Goal: Information Seeking & Learning: Find specific fact

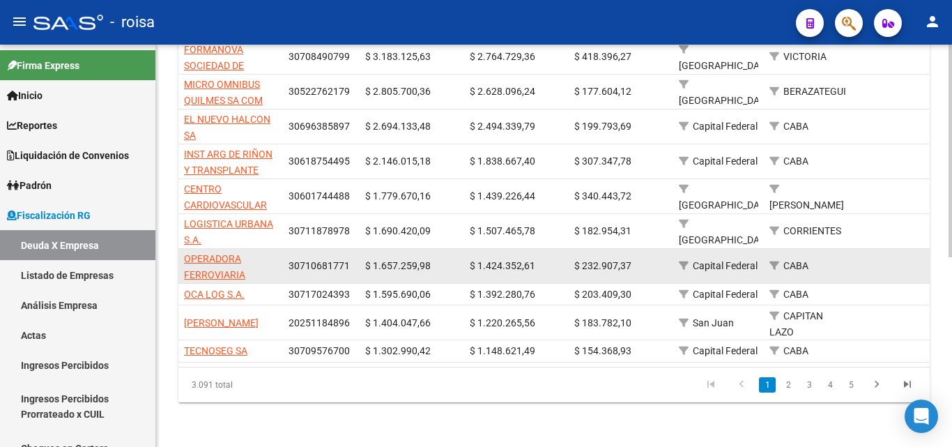
scroll to position [359, 0]
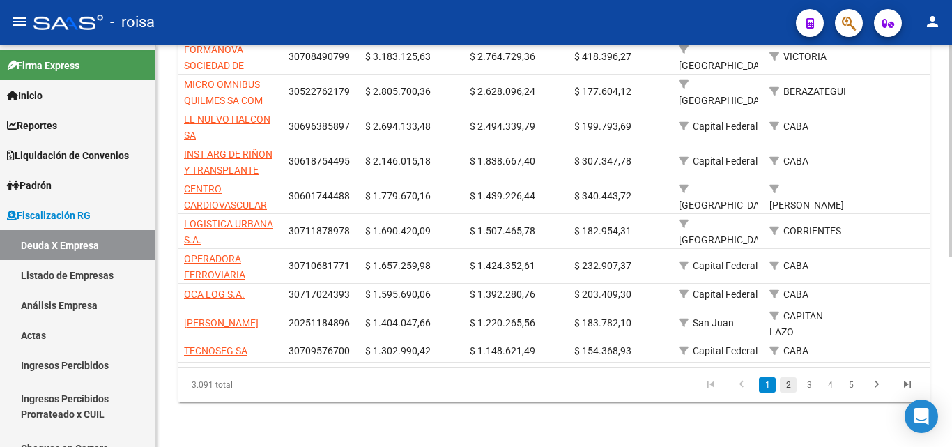
click at [788, 385] on link "2" at bounding box center [788, 384] width 17 height 15
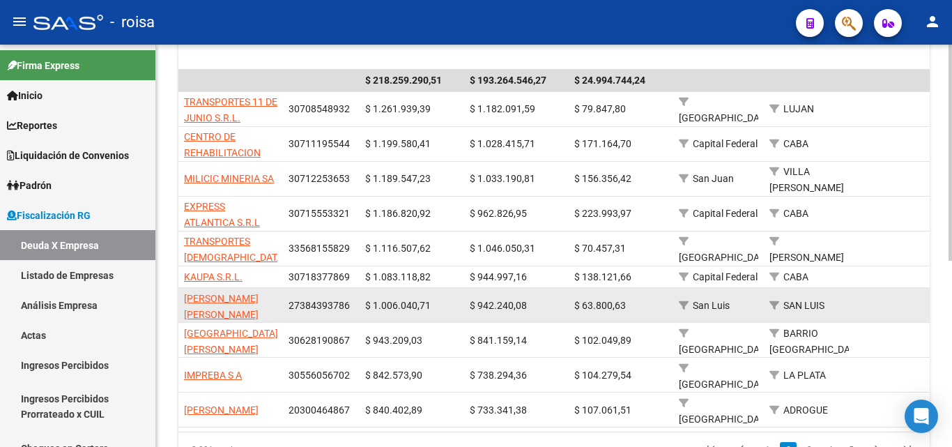
scroll to position [347, 0]
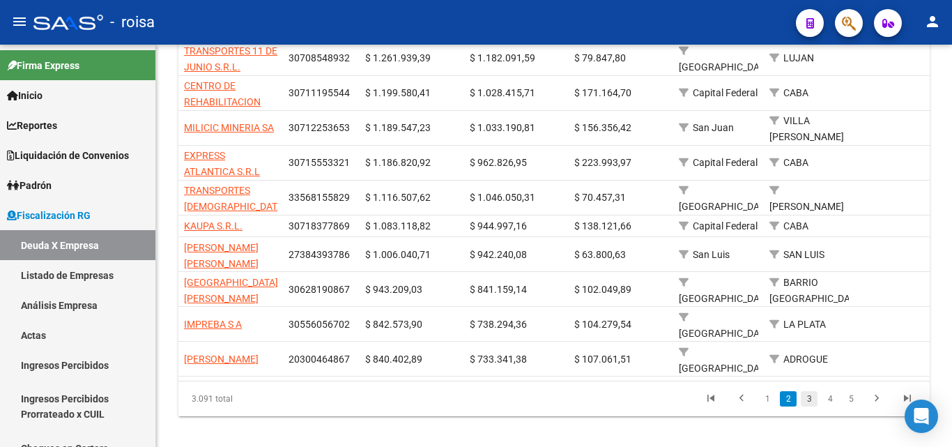
click at [807, 391] on link "3" at bounding box center [808, 398] width 17 height 15
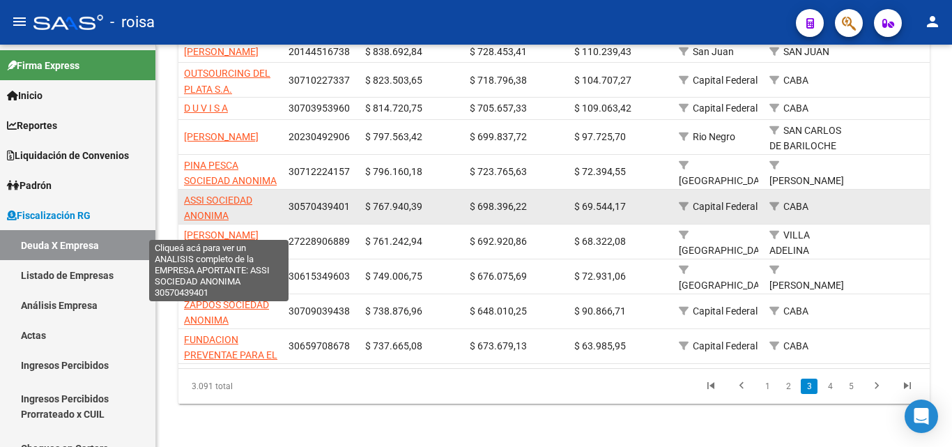
click at [221, 216] on span "ASSI SOCIEDAD ANONIMA" at bounding box center [218, 207] width 68 height 27
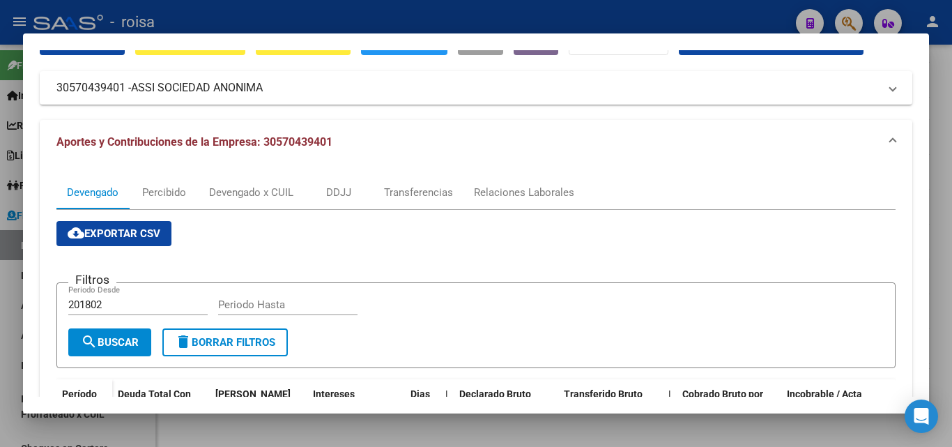
scroll to position [0, 0]
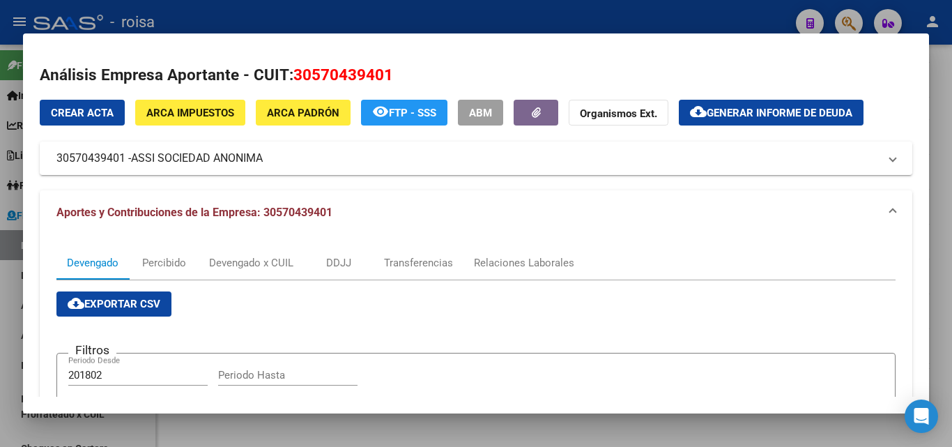
click at [296, 119] on span "ARCA Padrón" at bounding box center [303, 113] width 72 height 13
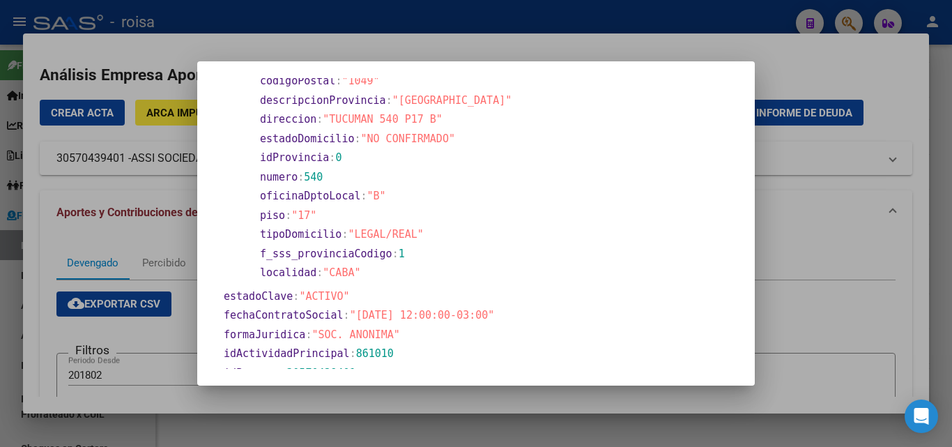
scroll to position [279, 0]
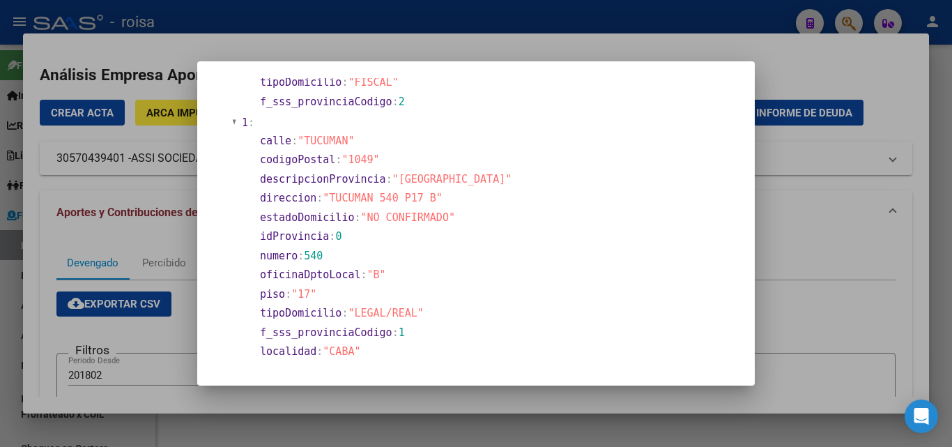
drag, startPoint x: 330, startPoint y: 195, endPoint x: 426, endPoint y: 195, distance: 96.8
click at [426, 195] on span ""TUCUMAN 540 P17 B"" at bounding box center [383, 198] width 120 height 13
copy span "TUCUMAN 540 P17 B"
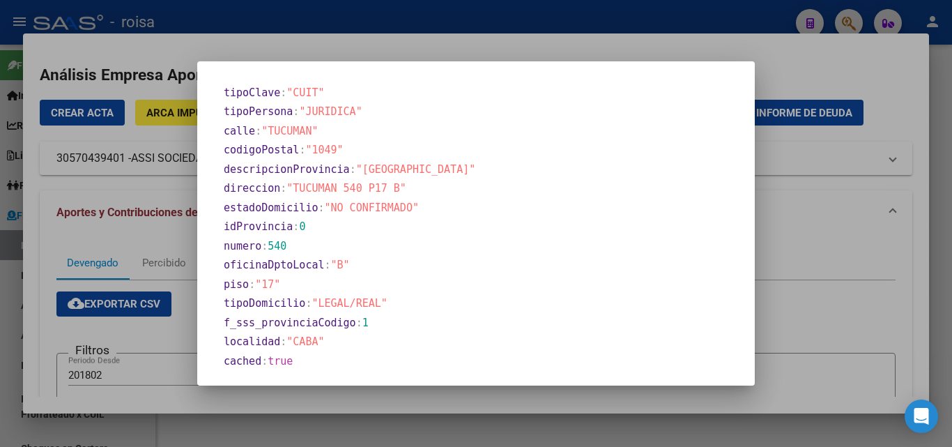
scroll to position [716, 0]
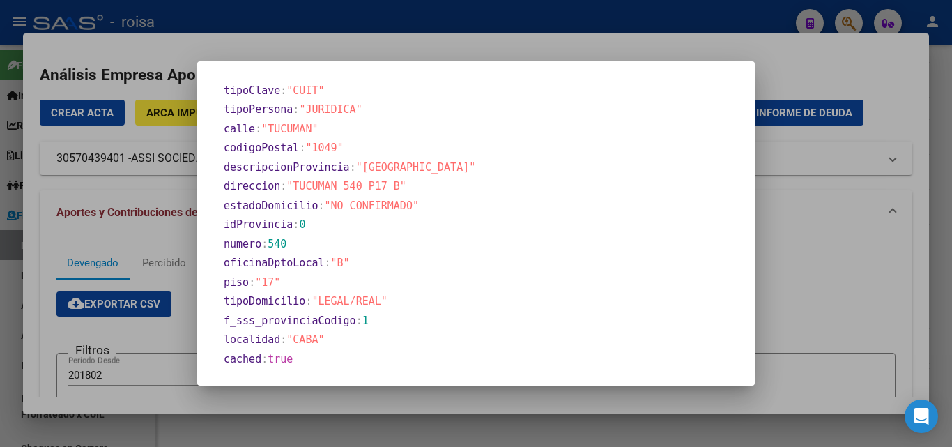
click at [849, 321] on div at bounding box center [476, 223] width 952 height 447
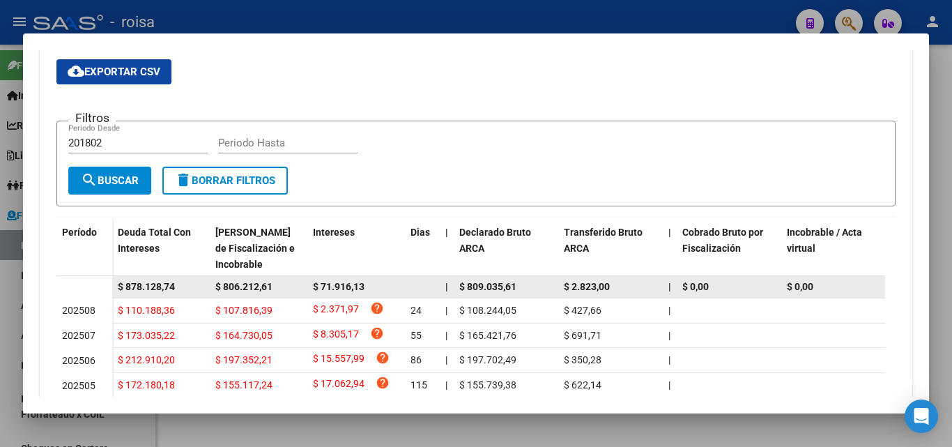
scroll to position [93, 0]
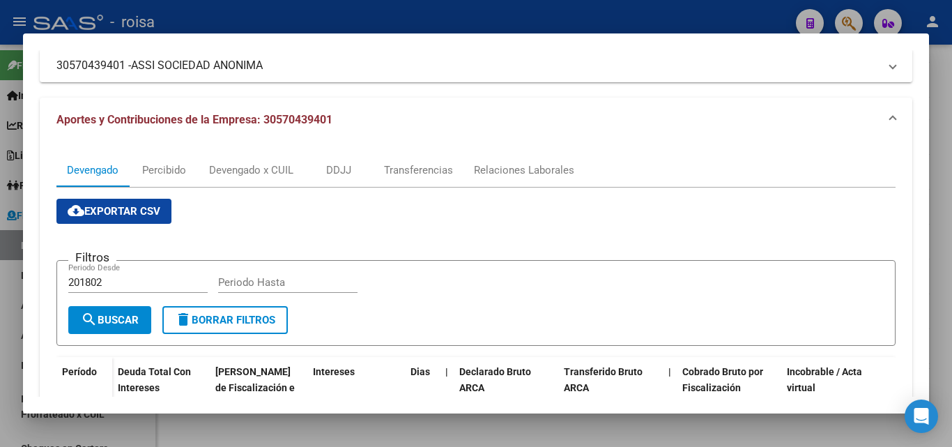
click at [109, 281] on input "201802" at bounding box center [137, 282] width 139 height 13
type input "202501"
type input "202507"
click at [120, 319] on span "search Buscar" at bounding box center [110, 319] width 58 height 13
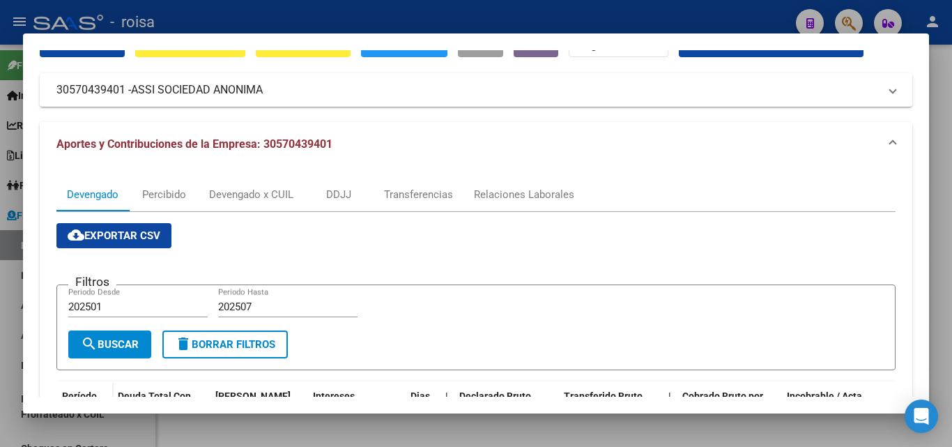
scroll to position [67, 0]
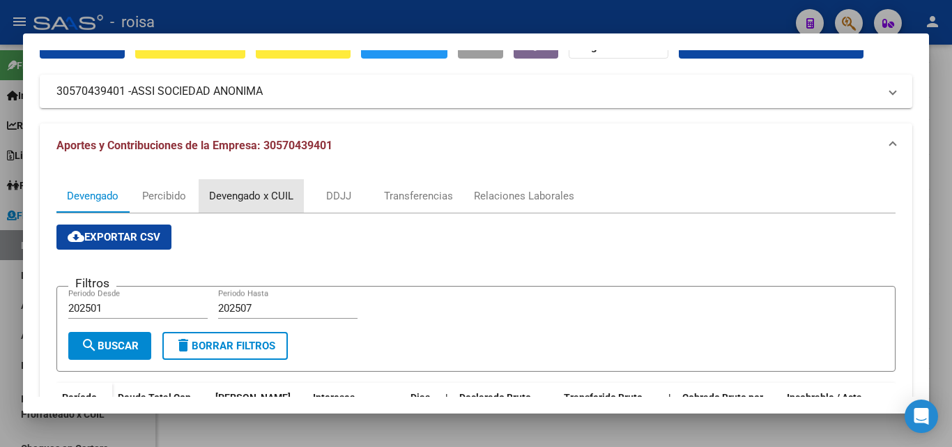
click at [267, 198] on div "Devengado x CUIL" at bounding box center [251, 195] width 84 height 15
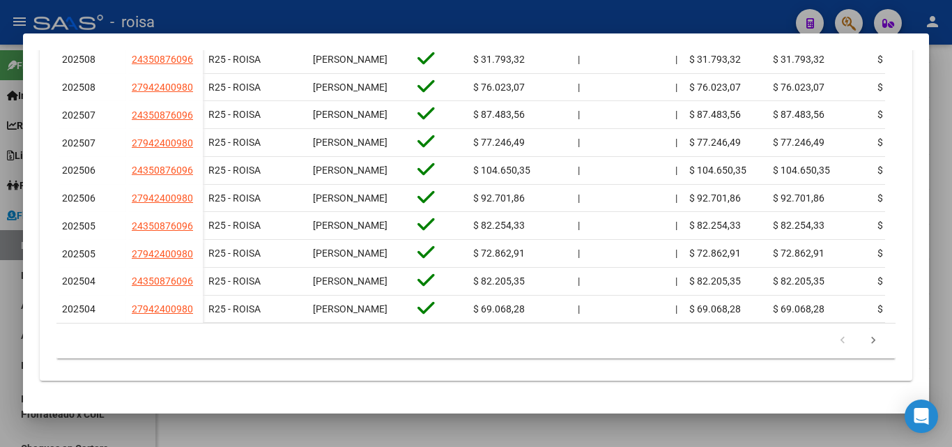
scroll to position [566, 0]
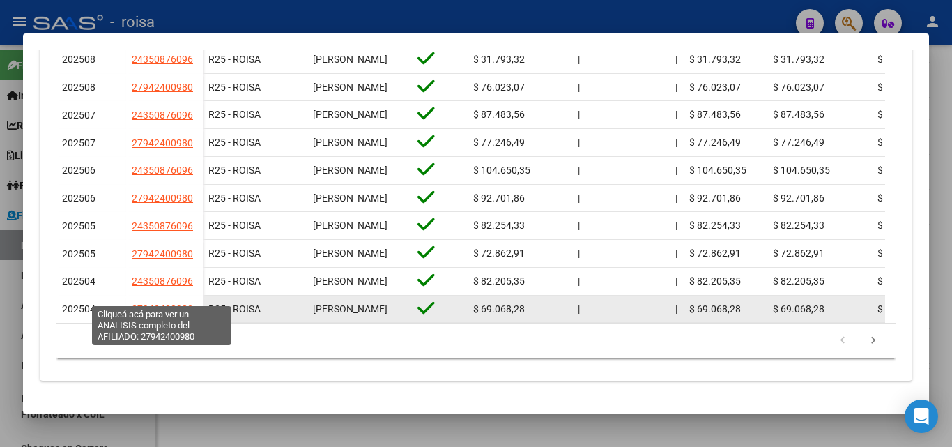
click at [154, 303] on span "27942400980" at bounding box center [162, 308] width 61 height 11
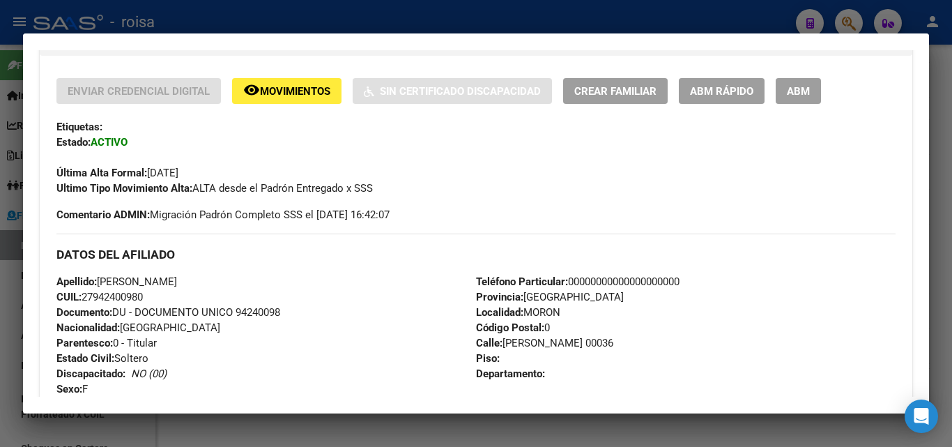
scroll to position [348, 0]
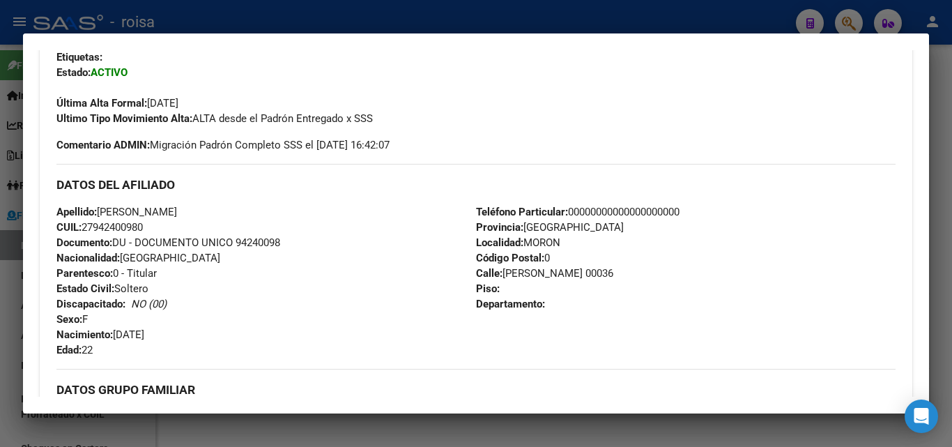
drag, startPoint x: 95, startPoint y: 224, endPoint x: 144, endPoint y: 224, distance: 48.1
click at [143, 224] on span "CUIL: 27942400980" at bounding box center [99, 227] width 86 height 13
copy span "94240098"
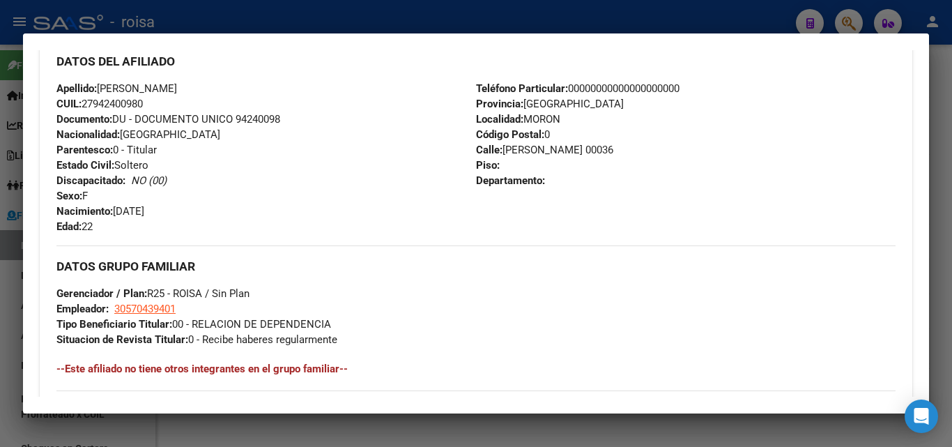
scroll to position [488, 0]
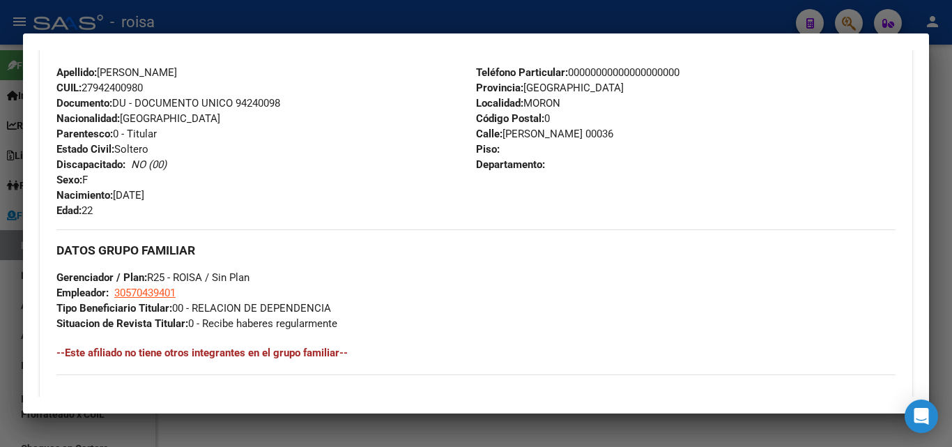
click at [5, 312] on div at bounding box center [476, 223] width 952 height 447
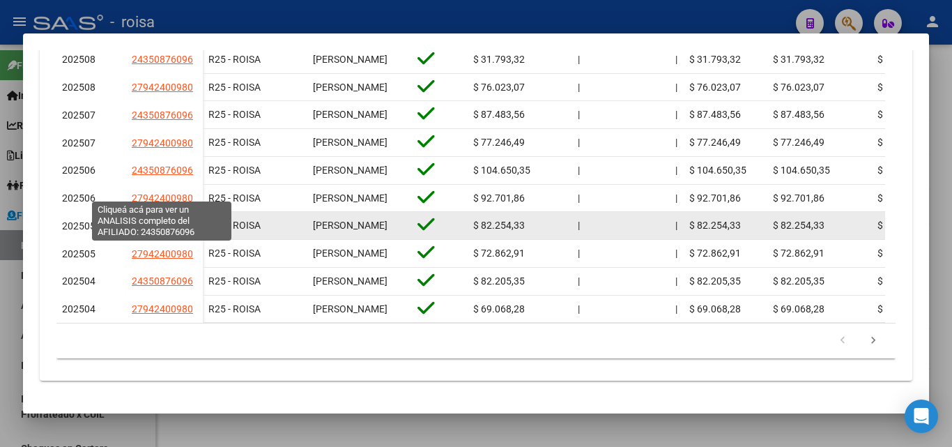
click at [164, 220] on span "24350876096" at bounding box center [162, 225] width 61 height 11
type textarea "24350876096"
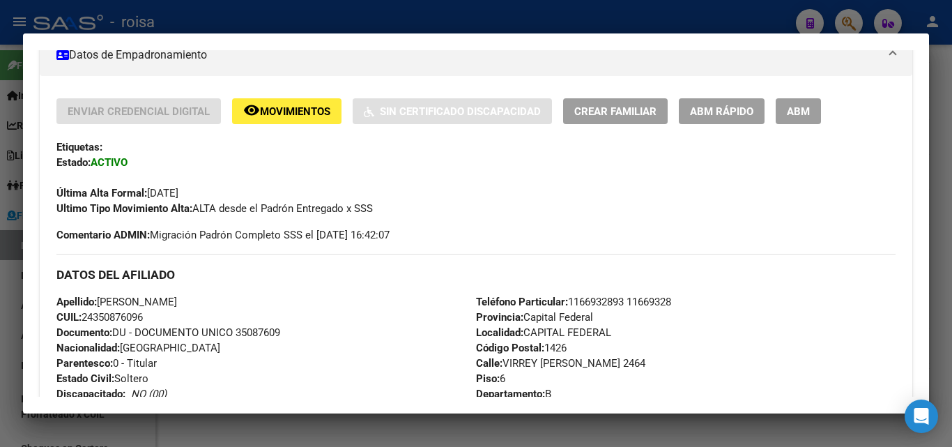
scroll to position [279, 0]
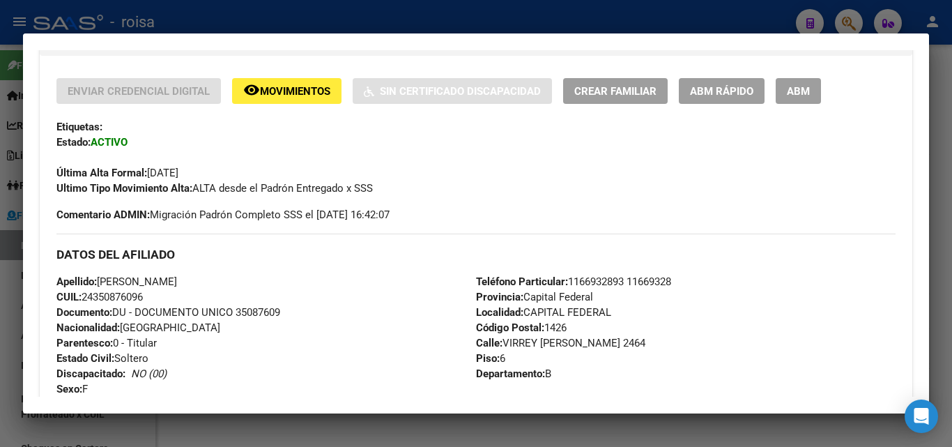
drag, startPoint x: 95, startPoint y: 295, endPoint x: 143, endPoint y: 294, distance: 48.1
click at [143, 294] on span "CUIL: 24350876096" at bounding box center [99, 297] width 86 height 13
copy span "35087609"
